Goal: Find specific page/section: Find specific page/section

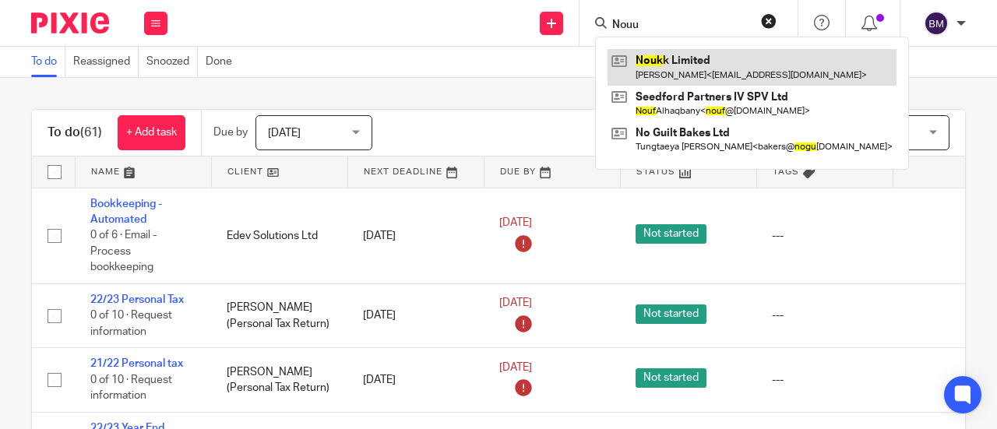
type input "Nouu"
click at [717, 55] on link at bounding box center [752, 67] width 289 height 36
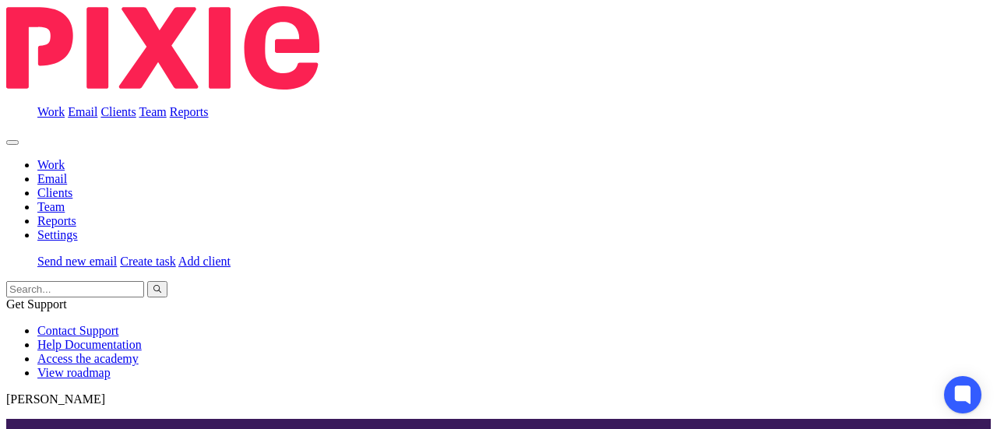
scroll to position [312, 0]
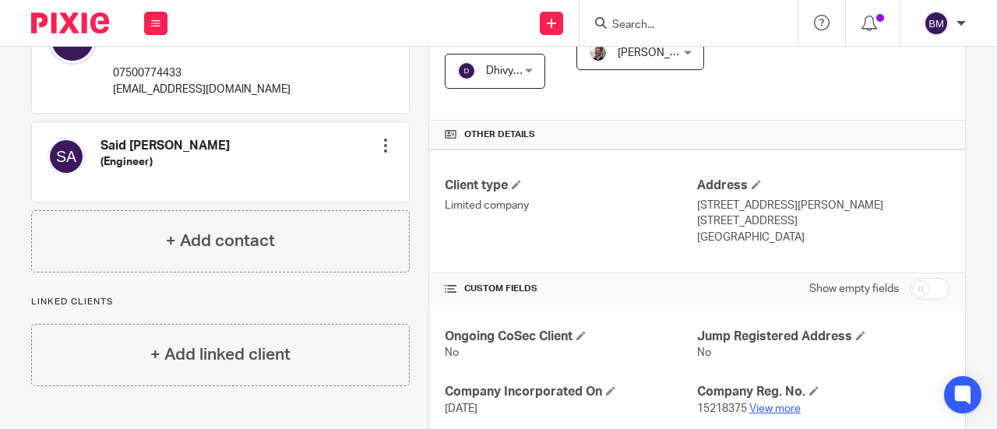
click at [775, 404] on link "View more" at bounding box center [775, 409] width 51 height 11
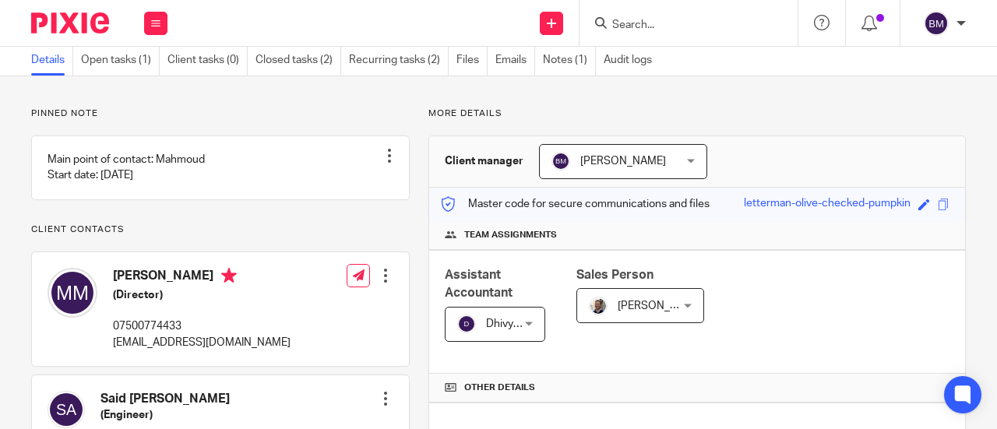
scroll to position [0, 0]
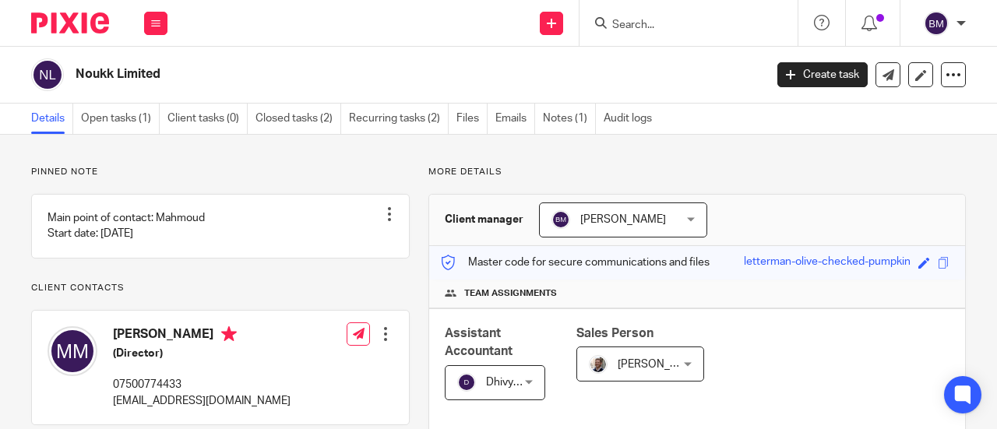
click at [676, 24] on input "Search" at bounding box center [681, 26] width 140 height 14
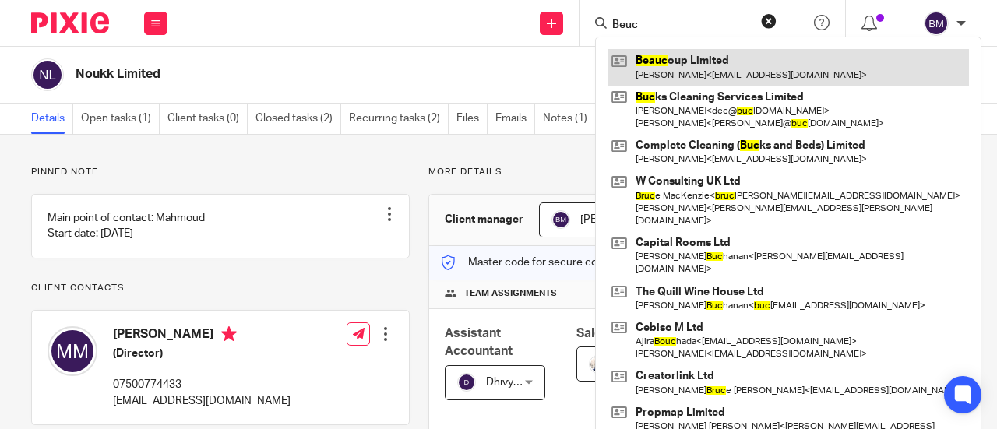
type input "Beuc"
click at [672, 74] on link at bounding box center [789, 67] width 362 height 36
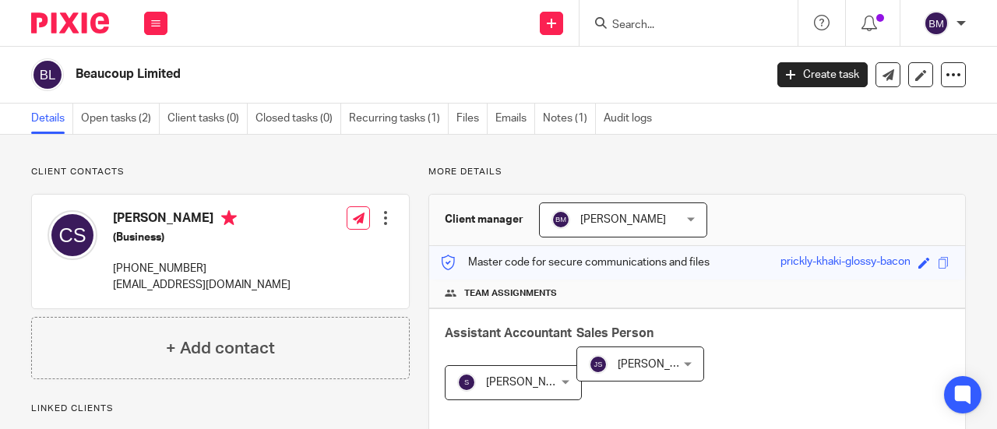
drag, startPoint x: 200, startPoint y: 76, endPoint x: 62, endPoint y: 76, distance: 138.7
click at [62, 76] on div "Beaucoup Limited" at bounding box center [392, 74] width 723 height 33
